Goal: Transaction & Acquisition: Purchase product/service

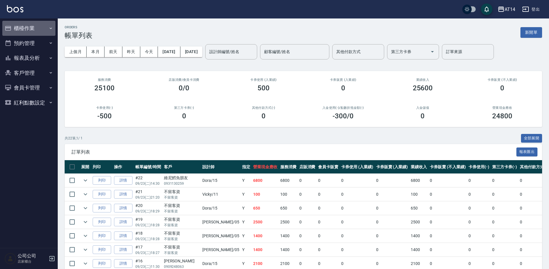
click at [40, 27] on button "櫃檯作業" at bounding box center [28, 28] width 53 height 15
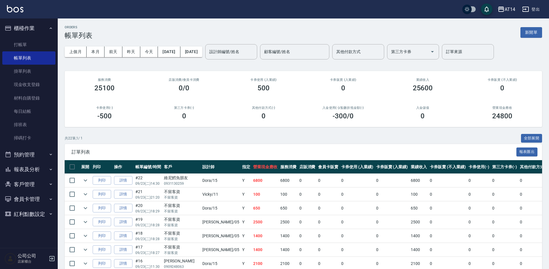
click at [38, 147] on ul "打帳單 帳單列表 掛單列表 現金收支登錄 材料自購登錄 每日結帳 排班表 掃碼打卡" at bounding box center [28, 91] width 53 height 111
click at [38, 151] on button "預約管理" at bounding box center [28, 154] width 53 height 15
click at [38, 203] on link "單週預約紀錄" at bounding box center [28, 197] width 53 height 13
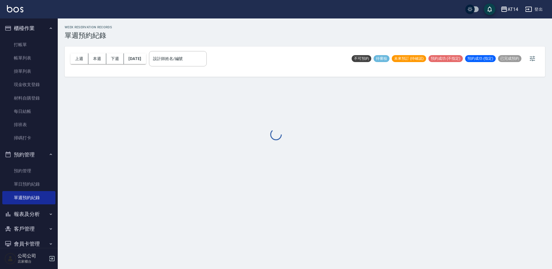
click at [182, 66] on div at bounding box center [276, 134] width 552 height 269
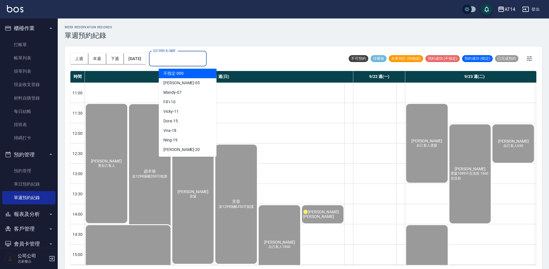
click at [182, 60] on input "設計師姓名/編號" at bounding box center [178, 59] width 53 height 10
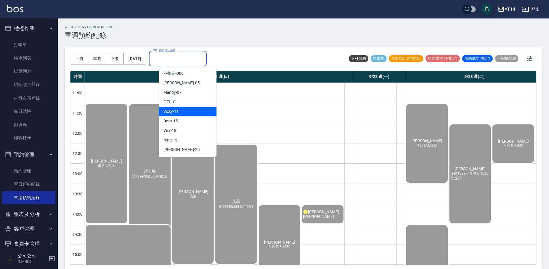
click at [181, 113] on div "Vicky -11" at bounding box center [188, 112] width 58 height 10
type input "Vicky-11"
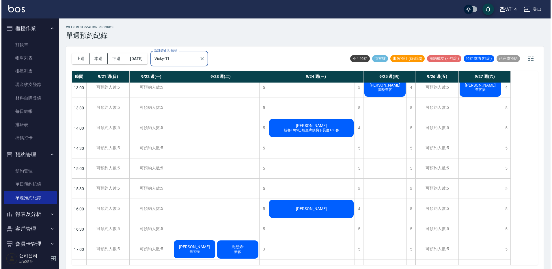
scroll to position [173, 0]
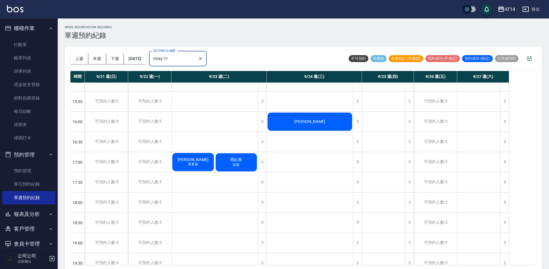
click at [202, 156] on div "陳幽 舊客接" at bounding box center [192, 162] width 43 height 20
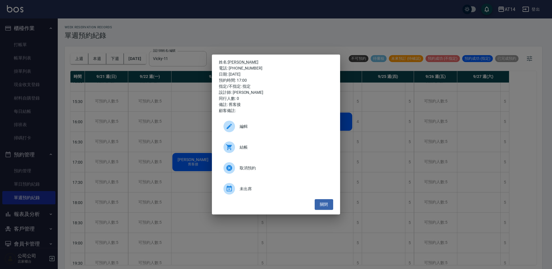
click at [276, 148] on span "結帳" at bounding box center [284, 147] width 89 height 6
click at [356, 25] on div "姓名: 陳幽 電話: 0908707209 日期: 2025/09/23 預約時間: 17:00 指定/不指定: 指定 設計師: Vicky 同行人數: 0 …" at bounding box center [276, 134] width 552 height 269
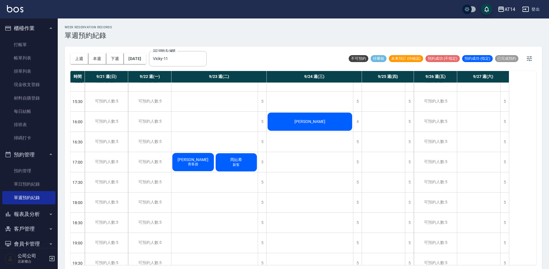
click at [246, 158] on div "周紜希 新客" at bounding box center [236, 162] width 43 height 20
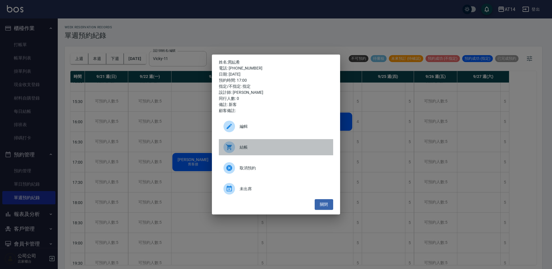
click at [283, 139] on div "結帳" at bounding box center [276, 147] width 114 height 16
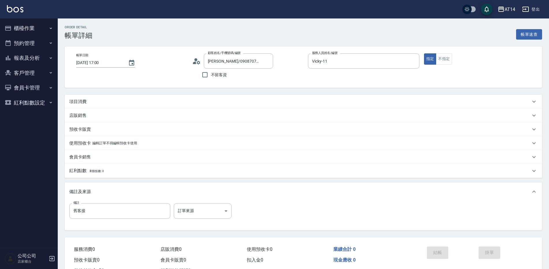
drag, startPoint x: 108, startPoint y: 106, endPoint x: 109, endPoint y: 102, distance: 3.6
click at [107, 105] on div "項目消費" at bounding box center [303, 102] width 477 height 14
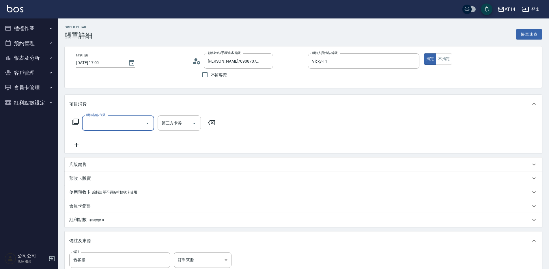
click at [119, 124] on input "服務名稱/代號" at bounding box center [114, 123] width 58 height 10
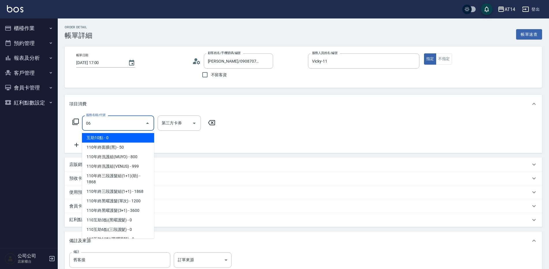
type input "061"
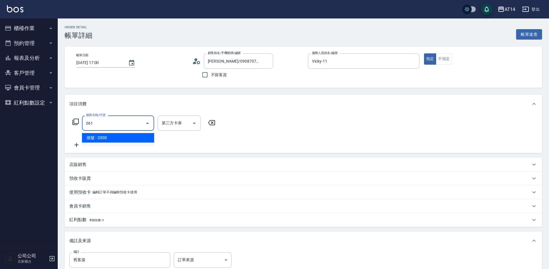
type input "4"
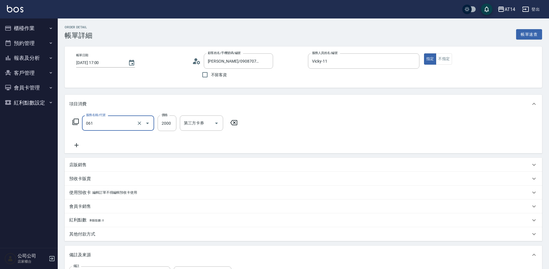
type input "接髮(061)"
type input "5"
type input "0"
type input "550"
type input "1"
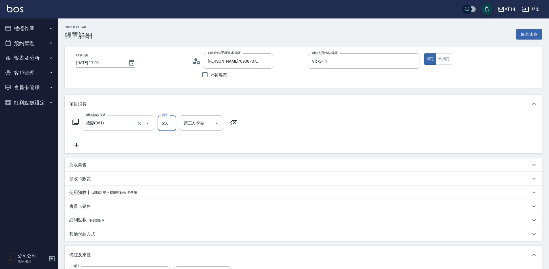
type input "5500"
type input "11"
type input "5500"
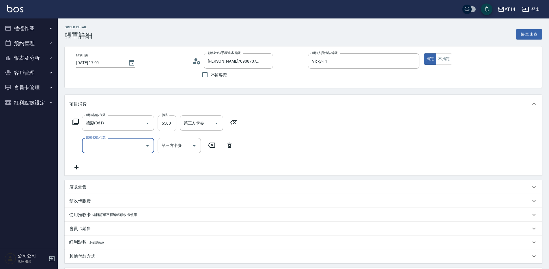
click at [124, 146] on input "服務名稱/代號" at bounding box center [114, 146] width 58 height 10
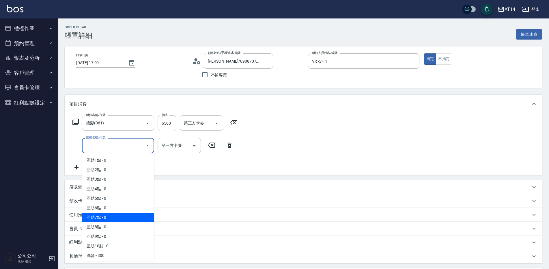
click at [115, 215] on span "互助7點 - 0" at bounding box center [118, 218] width 72 height 10
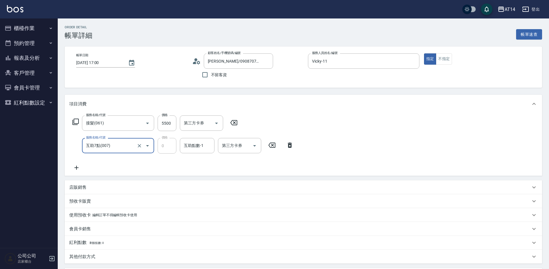
click at [119, 150] on input "互助7點(007)" at bounding box center [110, 146] width 51 height 10
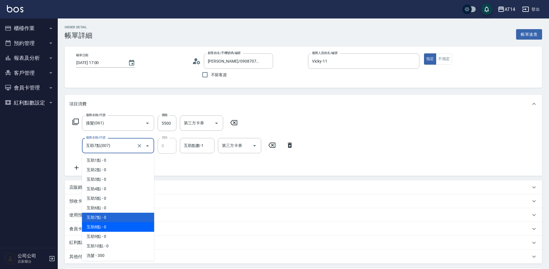
click at [114, 227] on span "互助8點 - 0" at bounding box center [118, 227] width 72 height 10
type input "互助8點(008)"
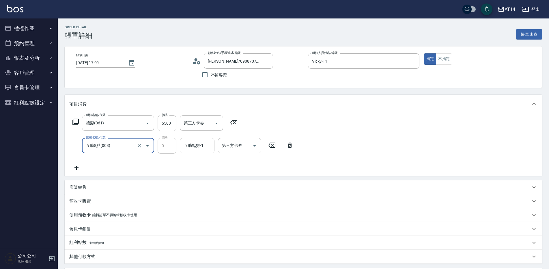
click at [197, 143] on div "互助點數-1 互助點數-1" at bounding box center [197, 145] width 35 height 15
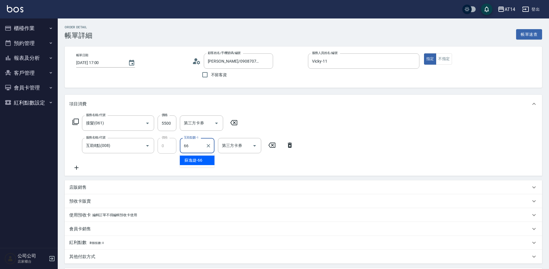
type input "蘇逸婕-66"
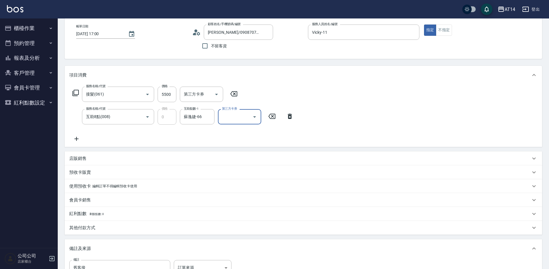
scroll to position [87, 0]
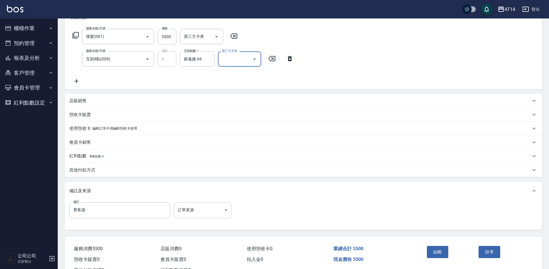
click at [192, 211] on body "AT14 登出 櫃檯作業 打帳單 帳單列表 掛單列表 現金收支登錄 材料自購登錄 每日結帳 排班表 掃碼打卡 預約管理 預約管理 單日預約紀錄 單週預約紀錄 …" at bounding box center [274, 101] width 549 height 376
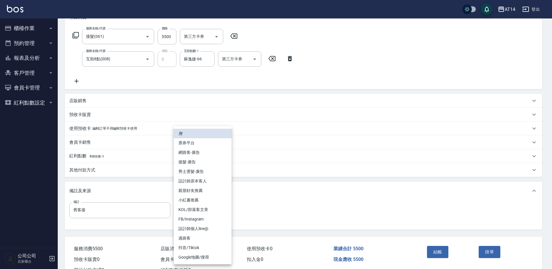
click at [216, 181] on li "設計師原本客人" at bounding box center [203, 181] width 58 height 10
type input "設計師原本客人"
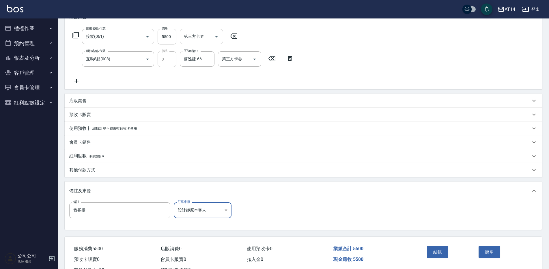
click at [86, 161] on div "紅利點數 剩餘點數: 0" at bounding box center [303, 156] width 477 height 14
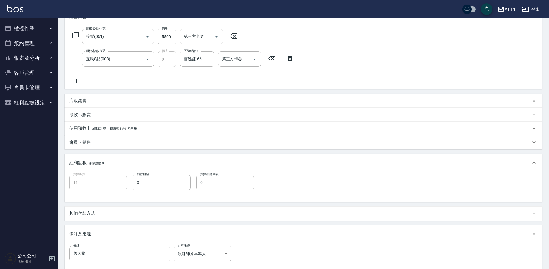
click at [86, 169] on div "紅利點數 剩餘點數: 0" at bounding box center [303, 163] width 477 height 18
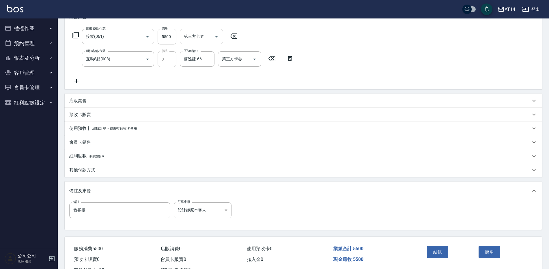
drag, startPoint x: 87, startPoint y: 174, endPoint x: 93, endPoint y: 180, distance: 8.0
click at [87, 174] on div "其他付款方式" at bounding box center [303, 170] width 477 height 14
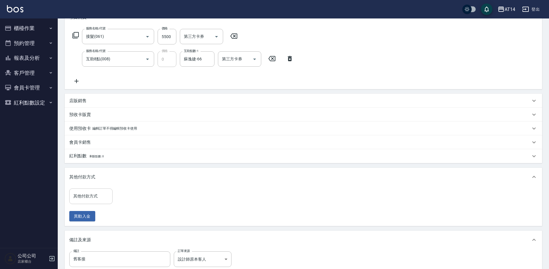
click at [96, 194] on input "其他付款方式" at bounding box center [91, 196] width 38 height 10
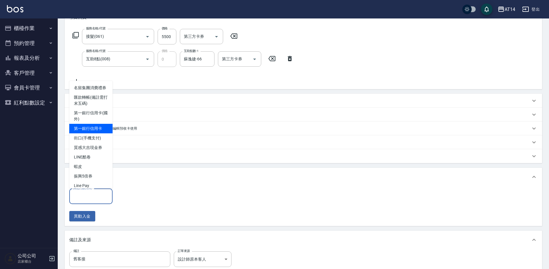
drag, startPoint x: 97, startPoint y: 135, endPoint x: 101, endPoint y: 156, distance: 22.1
click at [96, 133] on span "第一銀行信用卡" at bounding box center [90, 129] width 43 height 10
type input "第一銀行信用卡"
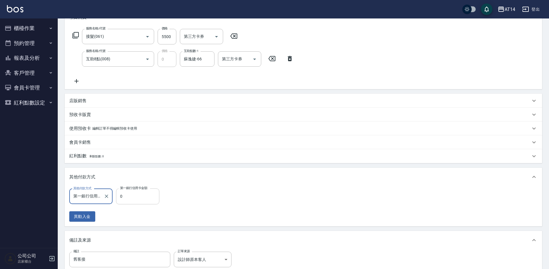
click at [122, 195] on input "0" at bounding box center [137, 196] width 43 height 16
type input "550"
type input "10"
type input "5500"
type input "0"
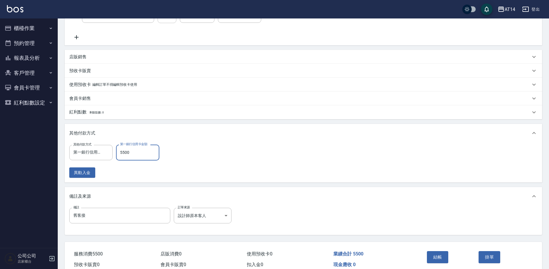
scroll to position [144, 0]
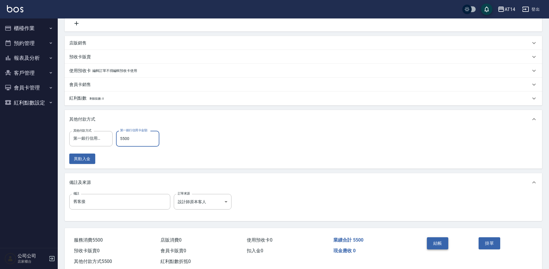
type input "5500"
click at [436, 238] on button "結帳" at bounding box center [438, 243] width 22 height 12
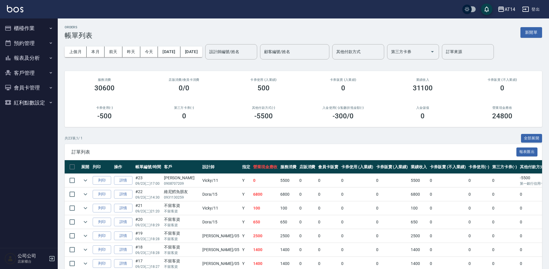
click at [47, 32] on button "櫃檯作業" at bounding box center [28, 28] width 53 height 15
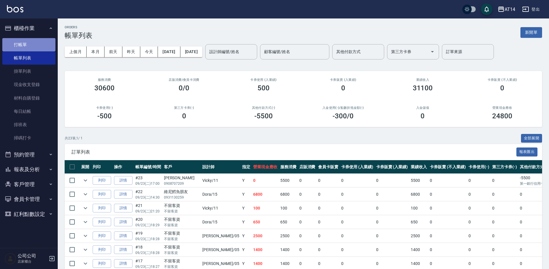
drag, startPoint x: 45, startPoint y: 44, endPoint x: 50, endPoint y: 45, distance: 5.3
click at [45, 44] on link "打帳單" at bounding box center [28, 44] width 53 height 13
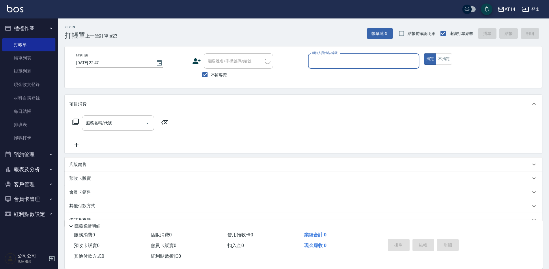
click at [346, 63] on input "服務人員姓名/編號" at bounding box center [364, 61] width 106 height 10
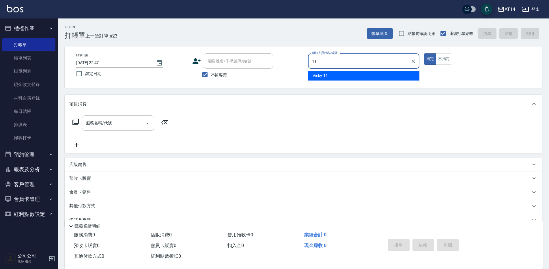
type input "Vicky-11"
type button "true"
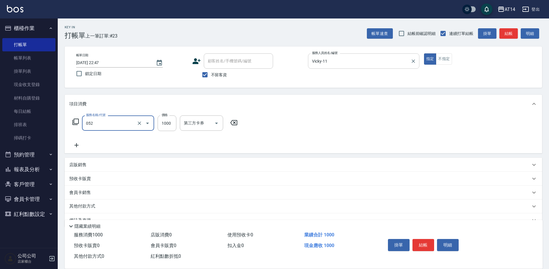
type input "頭皮(052)"
type input "700"
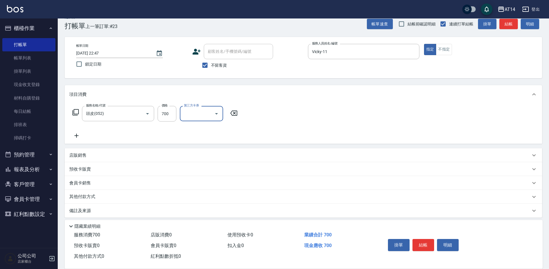
scroll to position [14, 0]
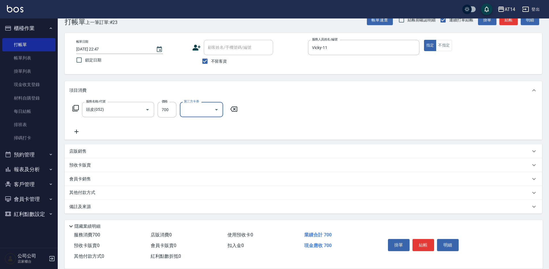
click at [162, 206] on div "備註及來源" at bounding box center [299, 207] width 461 height 6
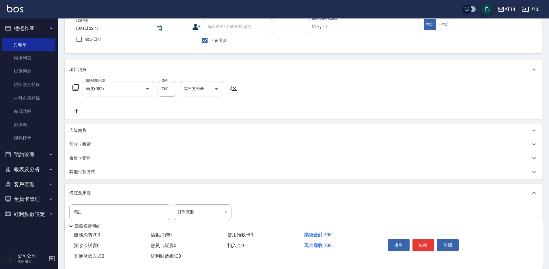
scroll to position [52, 0]
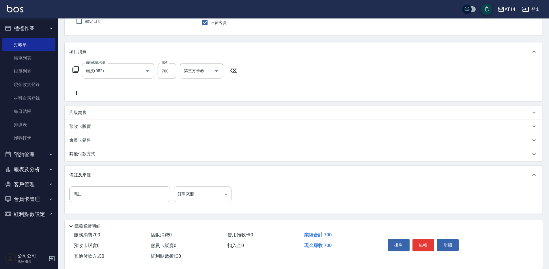
click at [210, 201] on body "AT14 登出 櫃檯作業 打帳單 帳單列表 掛單列表 現金收支登錄 材料自購登錄 每日結帳 排班表 掃碼打卡 預約管理 預約管理 單日預約紀錄 單週預約紀錄 …" at bounding box center [274, 108] width 549 height 321
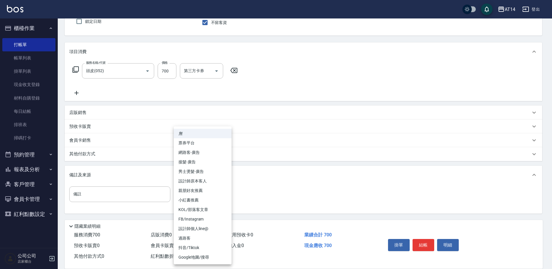
click at [216, 181] on li "設計師原本客人" at bounding box center [203, 181] width 58 height 10
type input "設計師原本客人"
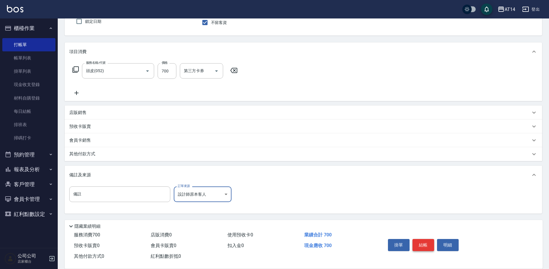
click at [427, 242] on button "結帳" at bounding box center [423, 245] width 22 height 12
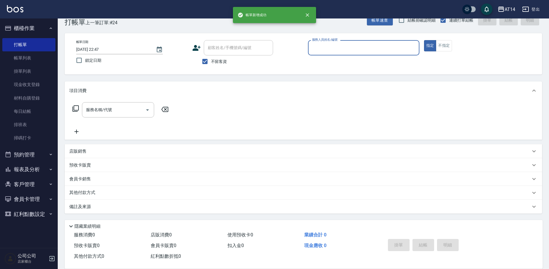
scroll to position [13, 0]
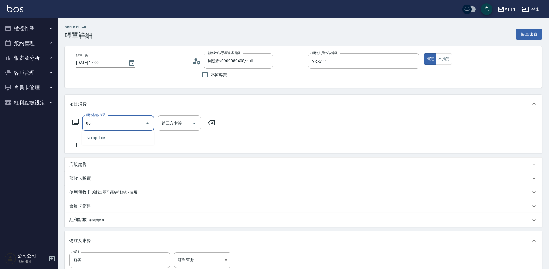
type input "061"
type input "4"
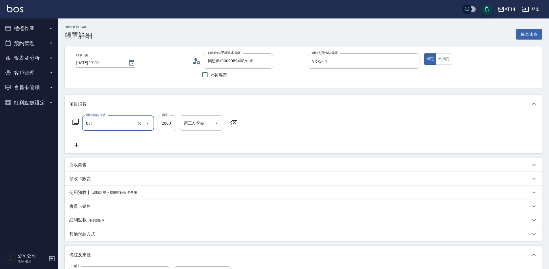
type input "接髮(061)"
drag, startPoint x: 83, startPoint y: 167, endPoint x: 96, endPoint y: 172, distance: 13.8
click at [83, 167] on p "店販銷售" at bounding box center [77, 165] width 17 height 6
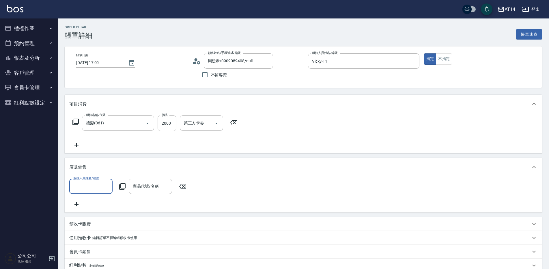
click at [121, 185] on icon at bounding box center [122, 186] width 7 height 7
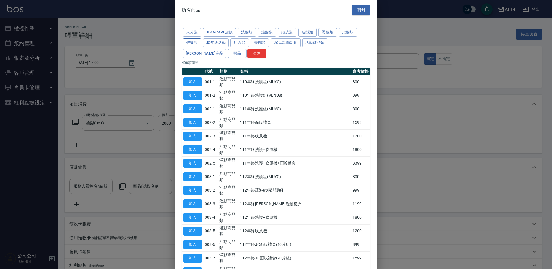
click at [192, 40] on button "假髮類" at bounding box center [192, 42] width 18 height 9
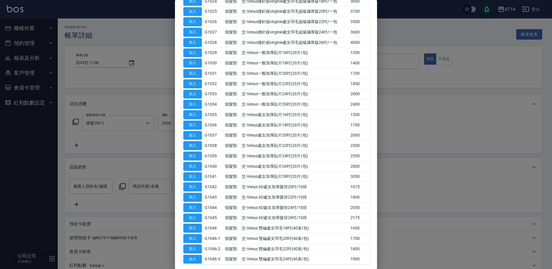
scroll to position [346, 0]
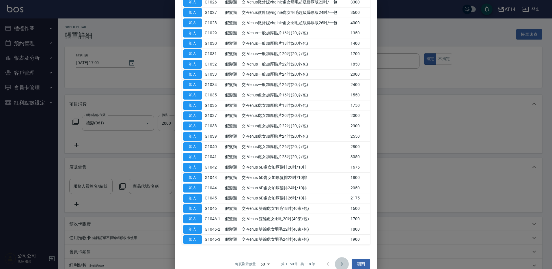
click at [338, 262] on icon "Go to next page" at bounding box center [341, 264] width 7 height 7
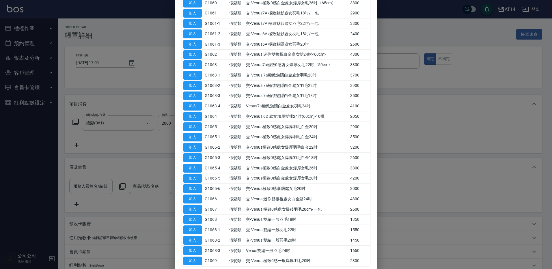
scroll to position [354, 0]
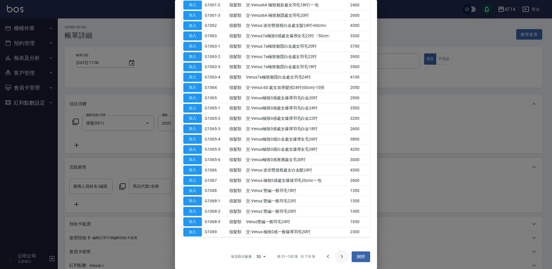
click at [341, 254] on icon "Go to next page" at bounding box center [341, 256] width 7 height 7
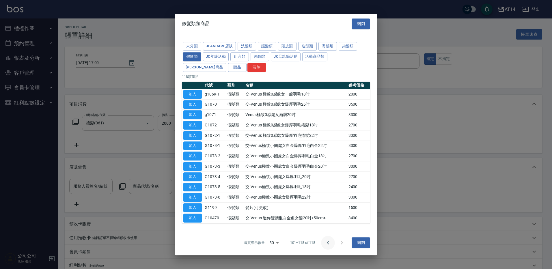
scroll to position [0, 0]
click at [192, 107] on button "加入" at bounding box center [192, 104] width 18 height 9
type input "交-Venus 極致0感處女爆厚羽毛26吋"
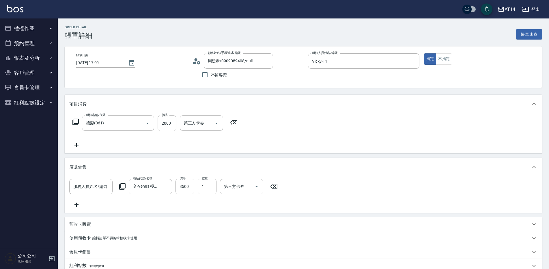
click at [79, 205] on icon at bounding box center [76, 204] width 14 height 7
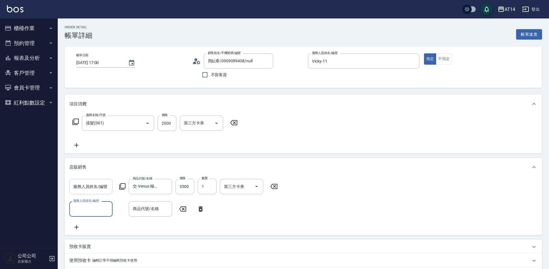
click at [81, 187] on input "服務人員姓名/編號" at bounding box center [91, 187] width 38 height 10
click at [118, 188] on div "服務人員姓名/編號 服務人員姓名/編號 商品代號/名稱 交-Venus 極致0感處女爆厚羽毛26吋 商品代號/名稱 價格 3500 價格 數量 1 數量 第三…" at bounding box center [175, 187] width 212 height 16
click at [120, 188] on icon at bounding box center [122, 186] width 6 height 6
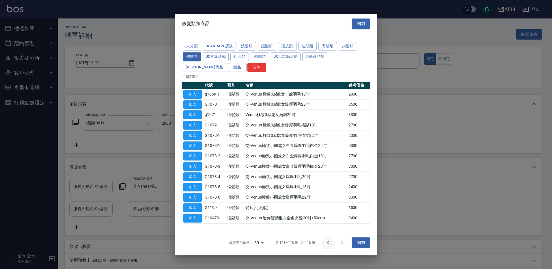
click at [330, 244] on icon "Go to previous page" at bounding box center [327, 242] width 7 height 7
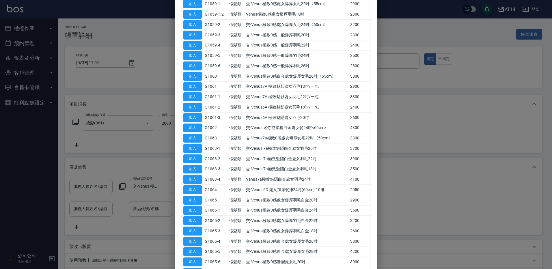
scroll to position [210, 0]
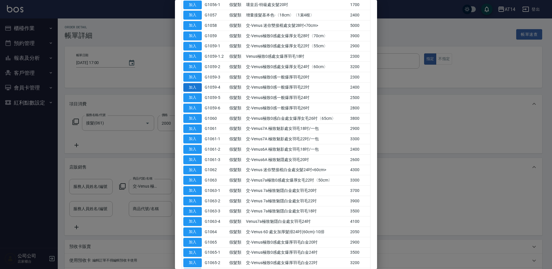
click at [198, 85] on button "加入" at bounding box center [192, 87] width 18 height 9
type input "16"
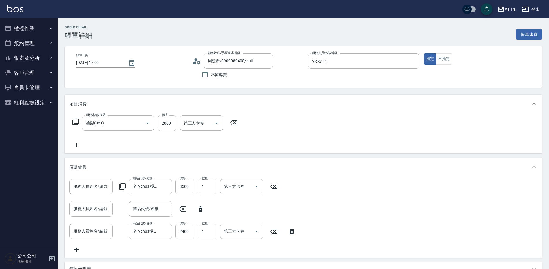
click at [274, 185] on icon at bounding box center [274, 186] width 14 height 7
click at [126, 188] on div "服務人員姓名/編號 服務人員姓名/編號 商品代號/名稱 商品代號/名稱" at bounding box center [129, 186] width 121 height 15
click at [124, 186] on icon at bounding box center [122, 186] width 7 height 7
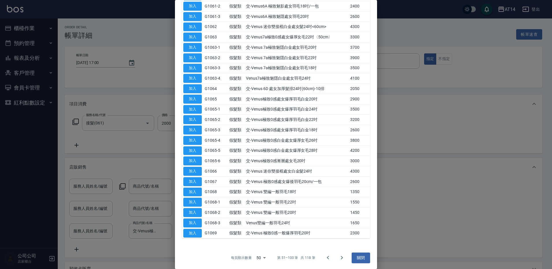
scroll to position [354, 0]
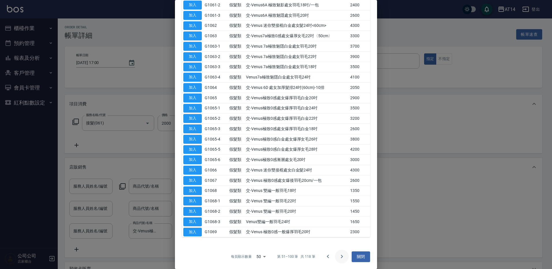
click at [338, 257] on icon "Go to next page" at bounding box center [341, 256] width 7 height 7
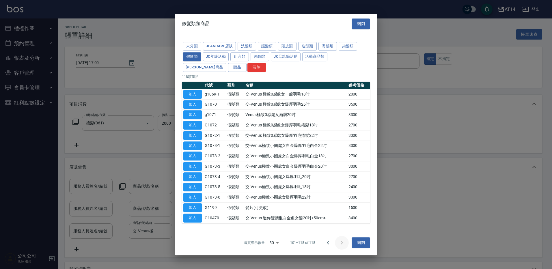
scroll to position [0, 0]
click at [329, 244] on icon "Go to previous page" at bounding box center [327, 242] width 7 height 7
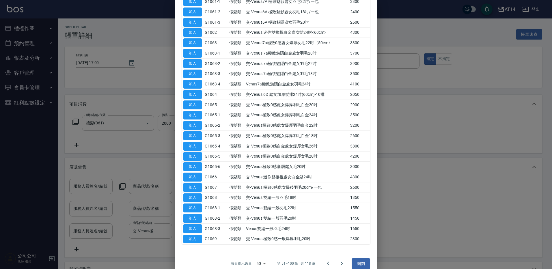
scroll to position [354, 0]
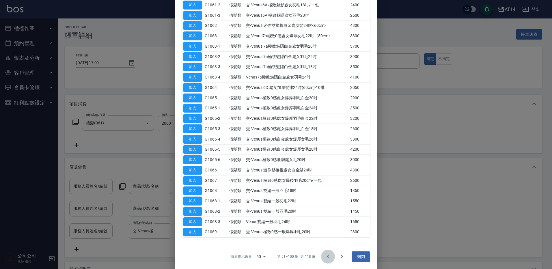
click at [327, 254] on icon "Go to previous page" at bounding box center [327, 256] width 7 height 7
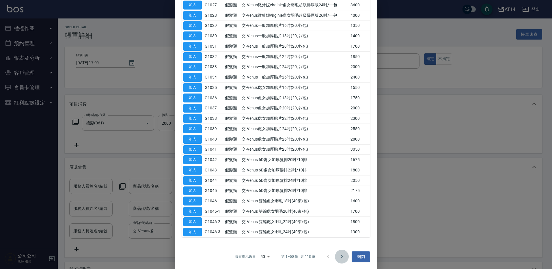
click at [342, 260] on button "Go to next page" at bounding box center [342, 257] width 14 height 14
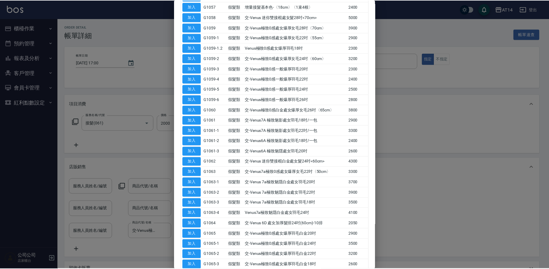
scroll to position [210, 0]
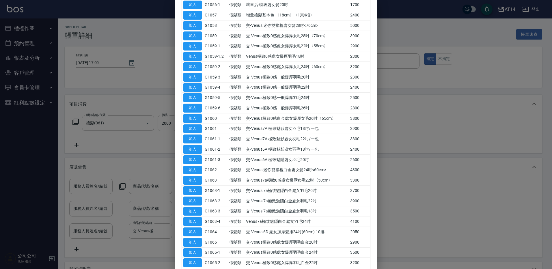
click at [202, 66] on td "加入" at bounding box center [192, 67] width 21 height 10
click at [199, 66] on button "加入" at bounding box center [192, 66] width 18 height 9
type input "15"
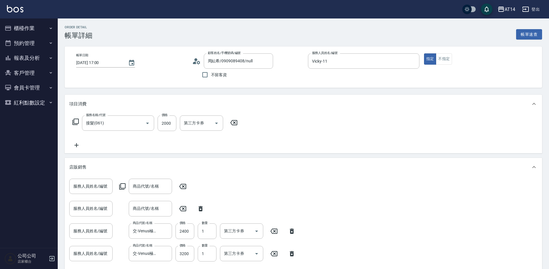
click at [183, 190] on div "服務人員姓名/編號 服務人員姓名/編號 商品代號/名稱 商品代號/名稱" at bounding box center [129, 186] width 121 height 15
click at [180, 187] on icon at bounding box center [182, 186] width 14 height 7
click at [198, 209] on icon at bounding box center [200, 208] width 14 height 7
type input "交-Venus極致0感處女爆厚女毛24吋〈60cm〉"
type input "3200"
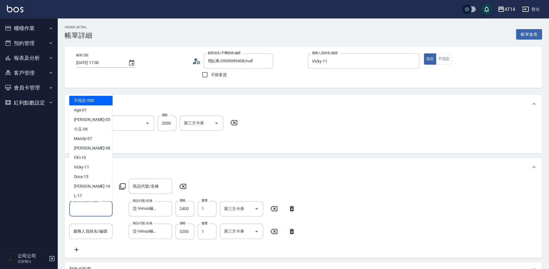
click at [96, 209] on div "服務人員姓名/編號 服務人員姓名/編號" at bounding box center [90, 208] width 43 height 15
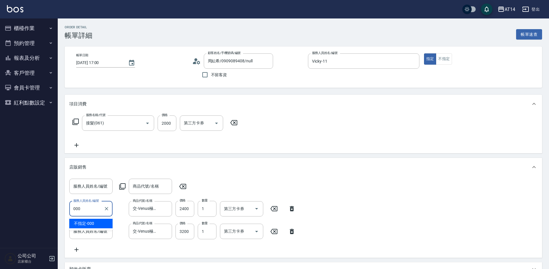
type input "不指定-000"
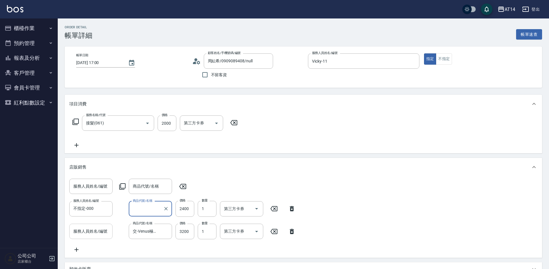
click at [94, 234] on input "服務人員姓名/編號" at bounding box center [91, 231] width 38 height 10
type input "00"
click at [94, 234] on input "服務人員姓名/編號" at bounding box center [91, 231] width 38 height 10
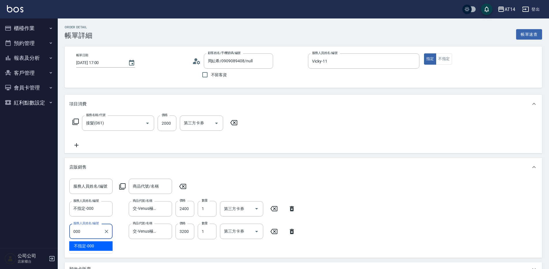
type input "不指定-000"
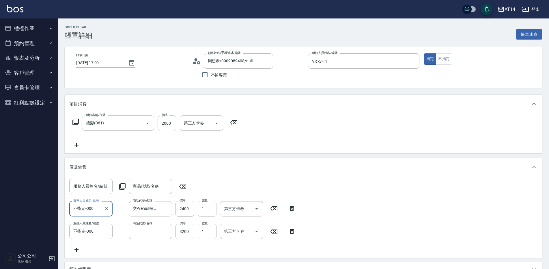
click at [208, 210] on input "1" at bounding box center [207, 209] width 19 height 16
type input "不指定-000"
click at [202, 212] on input "1" at bounding box center [207, 209] width 19 height 16
type input "2"
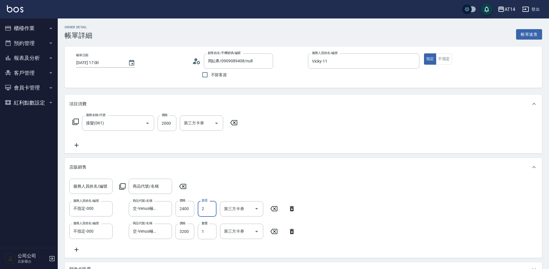
type input "20"
type input "2"
click at [165, 126] on input "2000" at bounding box center [167, 123] width 19 height 16
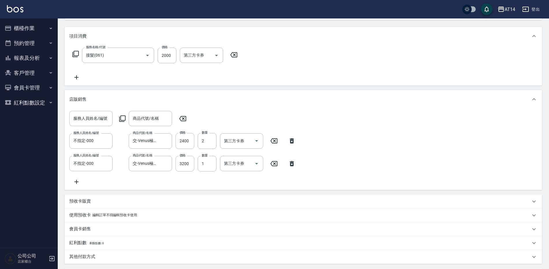
scroll to position [58, 0]
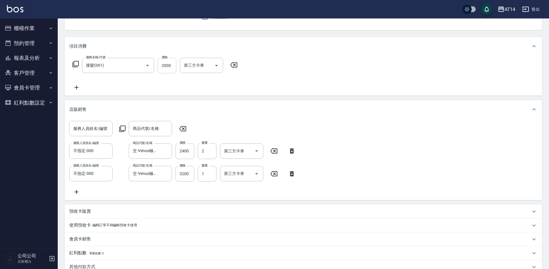
drag, startPoint x: 315, startPoint y: 150, endPoint x: 175, endPoint y: 70, distance: 162.2
click at [175, 70] on input "2000" at bounding box center [167, 66] width 19 height 16
type input "1"
type input "16"
type input "1700"
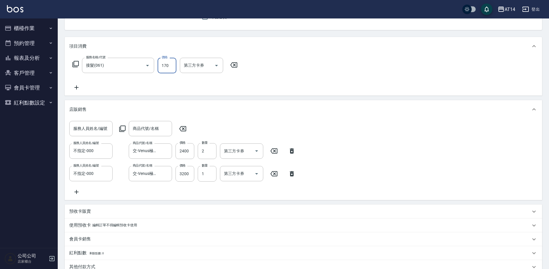
type input "19"
type input "17000"
type input "50"
type input "17000"
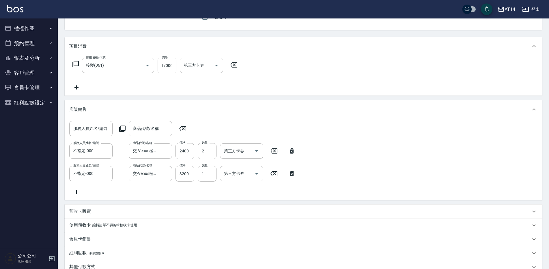
drag, startPoint x: 75, startPoint y: 92, endPoint x: 77, endPoint y: 90, distance: 3.0
click at [76, 92] on div "服務名稱/代號 接髮(061) 服務名稱/代號 價格 17000 價格 第三方卡券 第三方卡券" at bounding box center [303, 75] width 477 height 40
click at [77, 89] on icon at bounding box center [76, 87] width 4 height 4
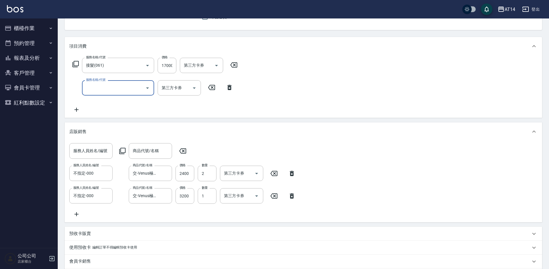
click at [115, 85] on input "服務名稱/代號" at bounding box center [114, 88] width 58 height 10
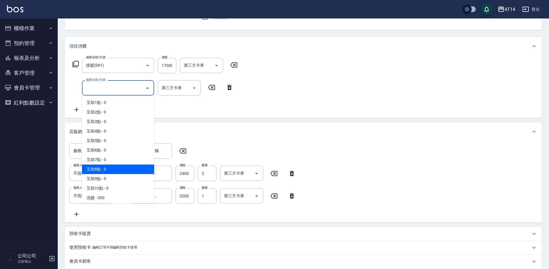
click at [114, 169] on span "互助8點 - 0" at bounding box center [118, 170] width 72 height 10
type input "互助8點(008)"
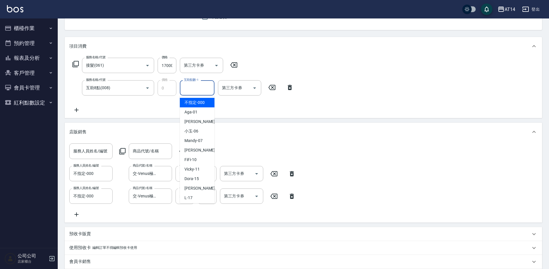
click at [197, 91] on input "互助點數-1" at bounding box center [196, 88] width 29 height 10
type input "蘇逸婕-66"
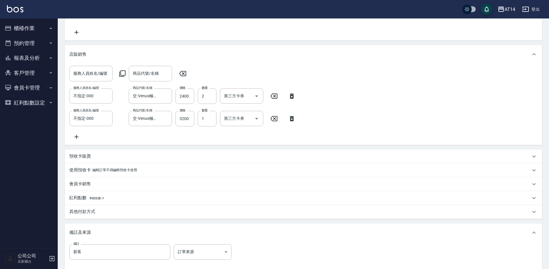
scroll to position [144, 0]
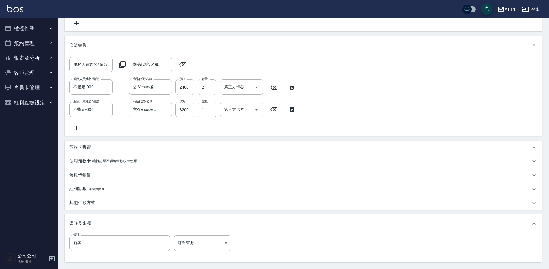
click at [187, 239] on div "備註 新客 備註 訂單來源 ​ 訂單來源" at bounding box center [303, 247] width 477 height 29
click at [187, 242] on body "AT14 登出 櫃檯作業 打帳單 帳單列表 掛單列表 現金收支登錄 材料自購登錄 每日結帳 排班表 掃碼打卡 預約管理 預約管理 單日預約紀錄 單週預約紀錄 …" at bounding box center [274, 89] width 549 height 466
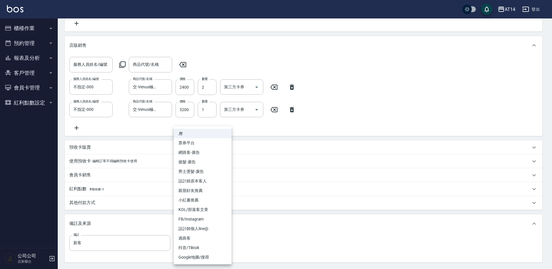
click at [199, 163] on li "接髮-廣告" at bounding box center [203, 162] width 58 height 10
type input "接髮-廣告"
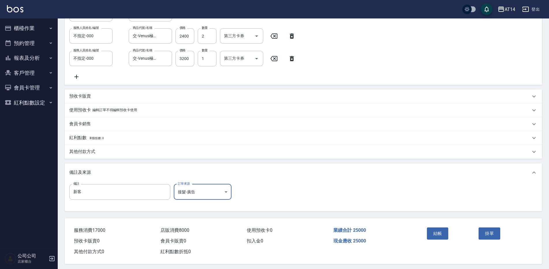
scroll to position [175, 0]
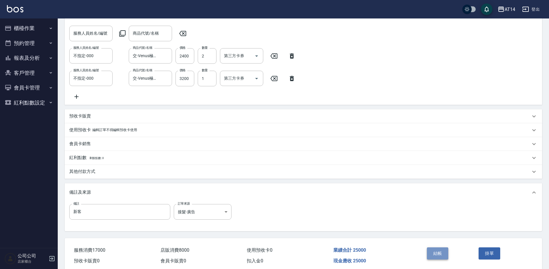
click at [433, 254] on button "結帳" at bounding box center [438, 253] width 22 height 12
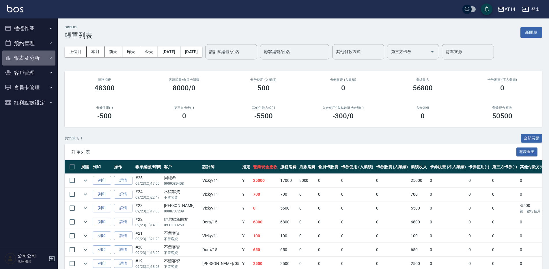
click at [25, 51] on button "報表及分析" at bounding box center [28, 58] width 53 height 15
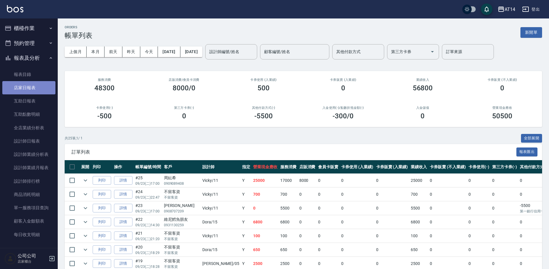
click at [30, 90] on link "店家日報表" at bounding box center [28, 87] width 53 height 13
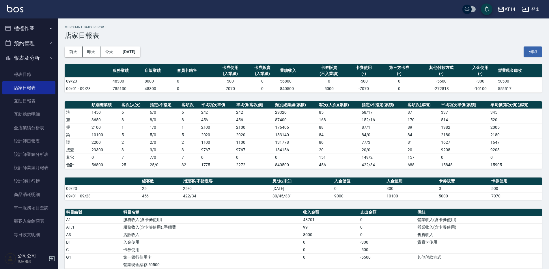
scroll to position [87, 0]
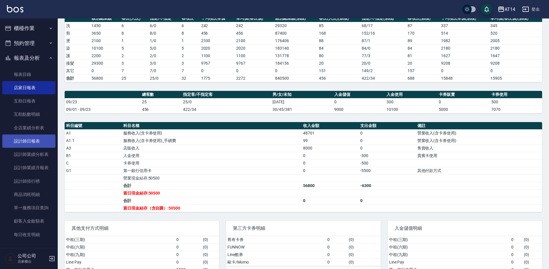
click at [34, 147] on link "設計師日報表" at bounding box center [28, 140] width 53 height 13
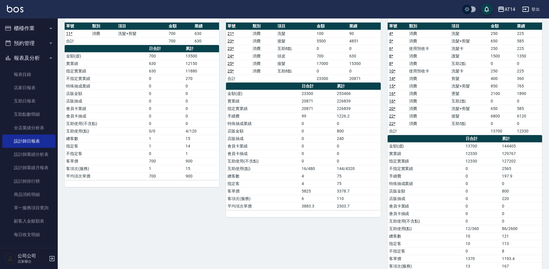
scroll to position [231, 0]
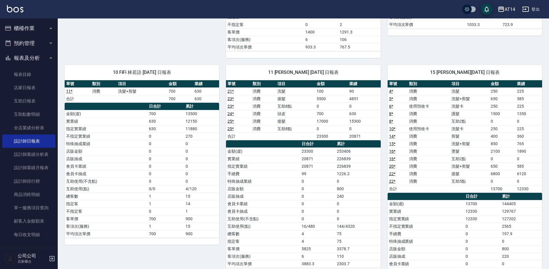
click at [22, 25] on button "櫃檯作業" at bounding box center [28, 28] width 53 height 15
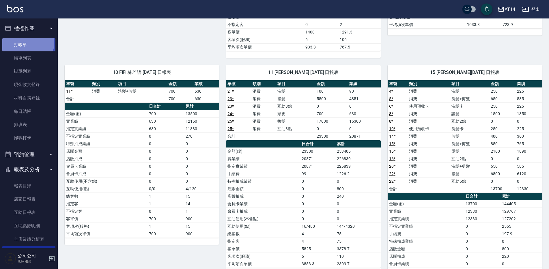
click at [25, 42] on link "打帳單" at bounding box center [28, 44] width 53 height 13
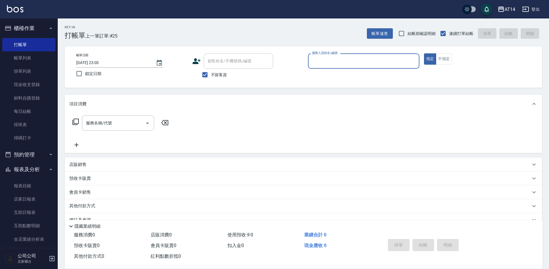
click at [319, 63] on input "服務人員姓名/編號" at bounding box center [364, 61] width 106 height 10
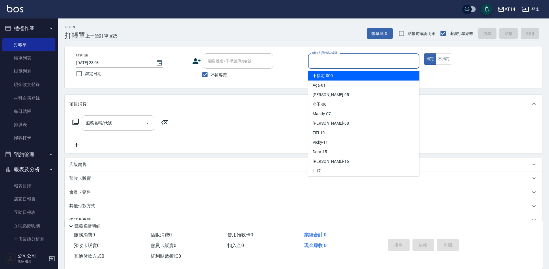
type input "0"
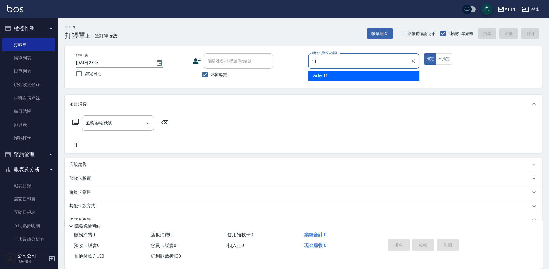
type input "1"
type input "Dora-15"
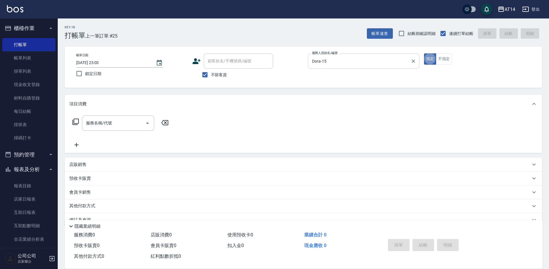
type button "true"
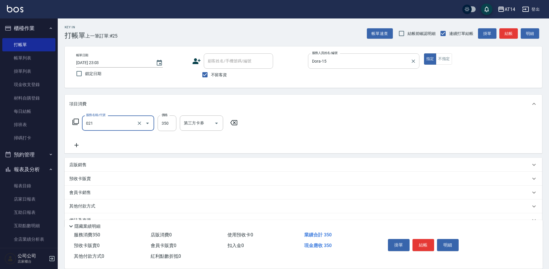
type input "剪髮(021)"
type input "400"
click at [140, 214] on div "備註及來源" at bounding box center [303, 220] width 477 height 14
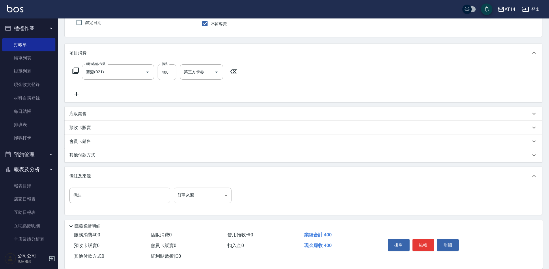
scroll to position [52, 0]
click at [191, 199] on body "AT14 登出 櫃檯作業 打帳單 帳單列表 掛單列表 現金收支登錄 材料自購登錄 每日結帳 排班表 掃碼打卡 預約管理 預約管理 單日預約紀錄 單週預約紀錄 …" at bounding box center [274, 108] width 549 height 321
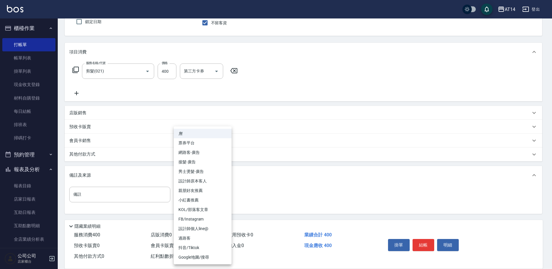
click at [214, 183] on li "設計師原本客人" at bounding box center [203, 181] width 58 height 10
type input "設計師原本客人"
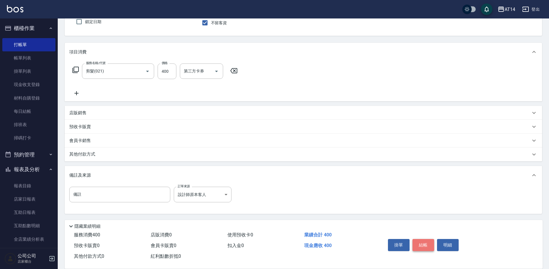
click at [427, 242] on button "結帳" at bounding box center [423, 245] width 22 height 12
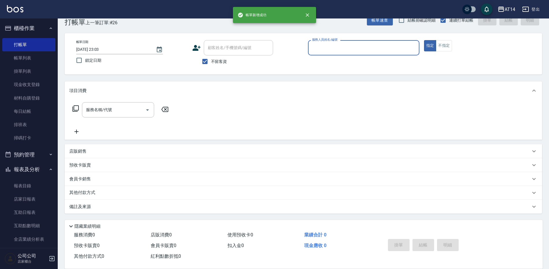
scroll to position [13, 0]
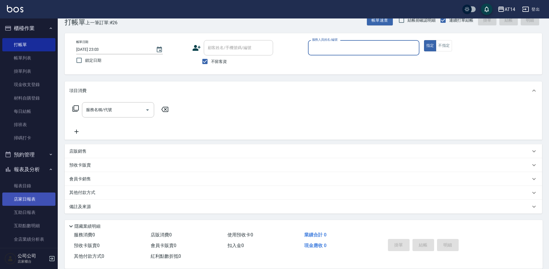
click at [33, 201] on link "店家日報表" at bounding box center [28, 199] width 53 height 13
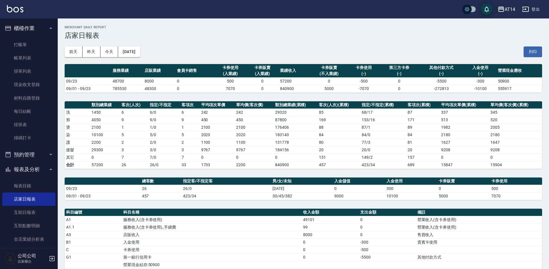
drag, startPoint x: 55, startPoint y: 148, endPoint x: 53, endPoint y: 198, distance: 50.0
click at [53, 200] on nav "櫃檯作業 打帳單 帳單列表 掛單列表 現金收支登錄 材料自購登錄 每日結帳 排班表 掃碼打卡 預約管理 預約管理 單日預約紀錄 單週預約紀錄 報表及分析 報表…" at bounding box center [29, 132] width 58 height 229
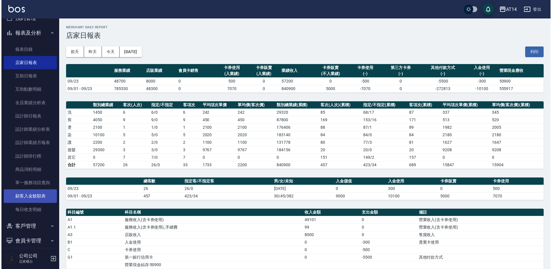
scroll to position [133, 0]
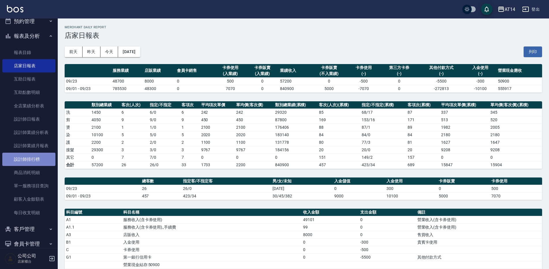
click at [39, 160] on link "設計師排行榜" at bounding box center [28, 159] width 53 height 13
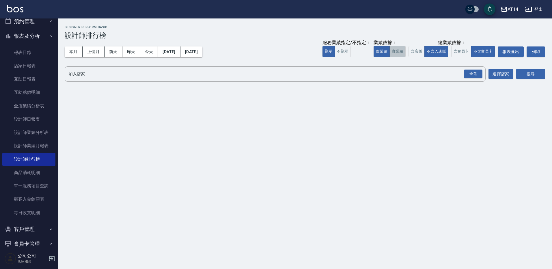
drag, startPoint x: 401, startPoint y: 48, endPoint x: 426, endPoint y: 52, distance: 25.1
click at [401, 48] on button "實業績" at bounding box center [397, 51] width 16 height 11
drag, startPoint x: 419, startPoint y: 54, endPoint x: 442, endPoint y: 54, distance: 22.8
click at [419, 53] on button "含店販" at bounding box center [416, 51] width 16 height 11
click at [446, 54] on button "不含入店販" at bounding box center [436, 51] width 24 height 11
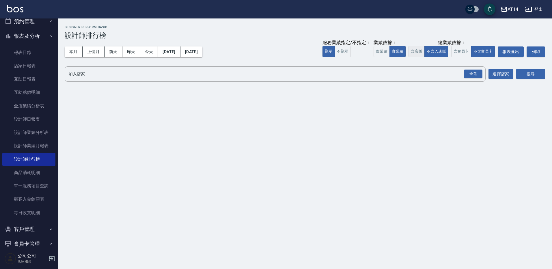
click at [421, 52] on button "含店販" at bounding box center [416, 51] width 16 height 11
click at [464, 51] on button "含會員卡" at bounding box center [461, 51] width 20 height 11
click at [468, 73] on div "全選" at bounding box center [473, 74] width 18 height 9
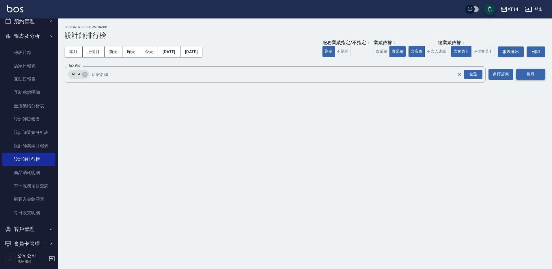
click at [520, 72] on button "搜尋" at bounding box center [530, 74] width 29 height 11
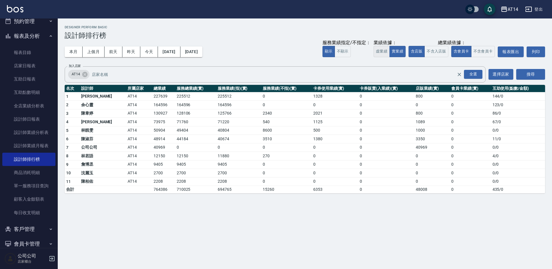
click at [382, 53] on button "虛業績" at bounding box center [381, 51] width 16 height 11
